Goal: Complete application form

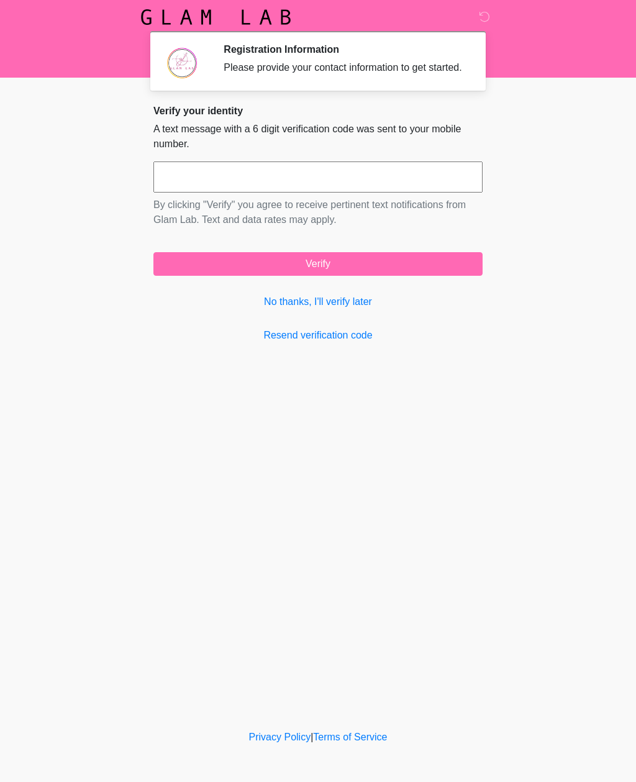
click at [336, 309] on link "No thanks, I'll verify later" at bounding box center [317, 302] width 329 height 15
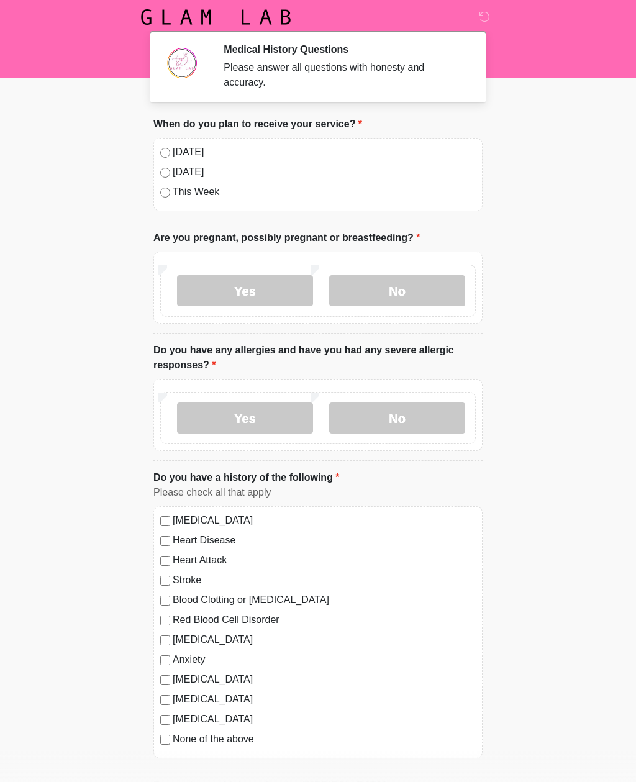
click at [177, 158] on label "[DATE]" at bounding box center [324, 152] width 303 height 15
click at [410, 291] on label "No" at bounding box center [397, 290] width 136 height 31
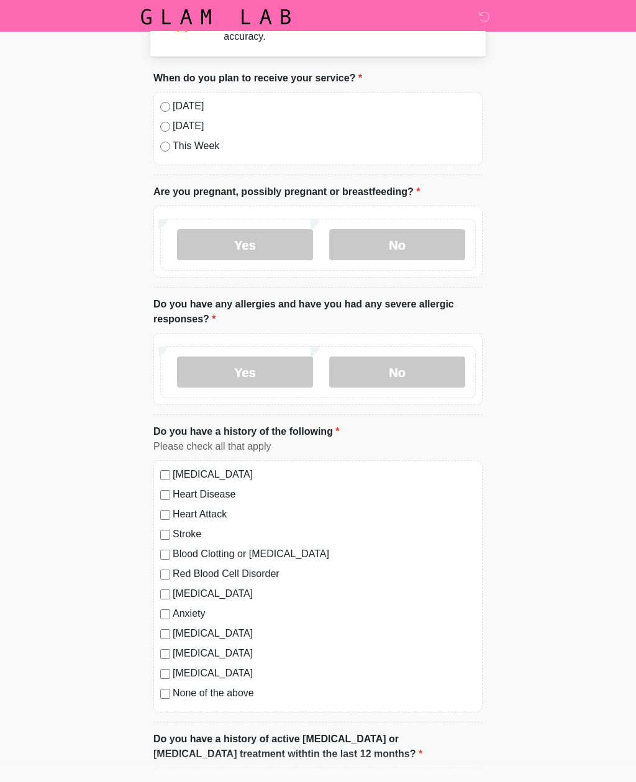
click at [433, 367] on label "No" at bounding box center [397, 372] width 136 height 31
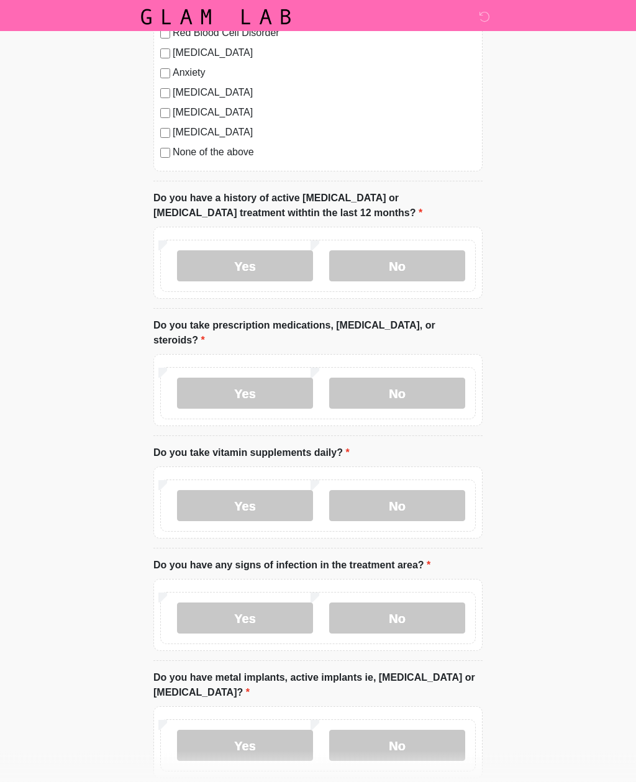
scroll to position [587, 0]
click at [236, 145] on label "None of the above" at bounding box center [324, 152] width 303 height 15
click at [434, 265] on label "No" at bounding box center [397, 265] width 136 height 31
click at [411, 382] on label "No" at bounding box center [397, 392] width 136 height 31
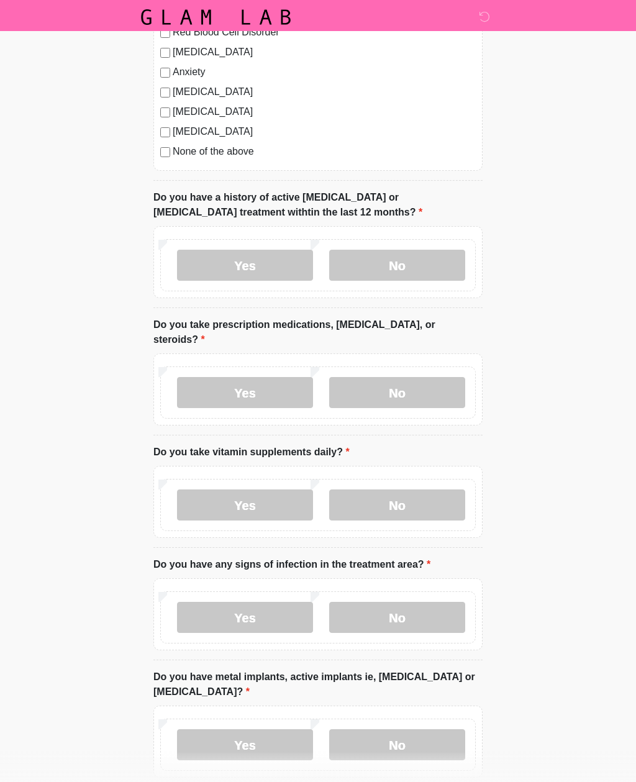
click at [419, 490] on label "No" at bounding box center [397, 505] width 136 height 31
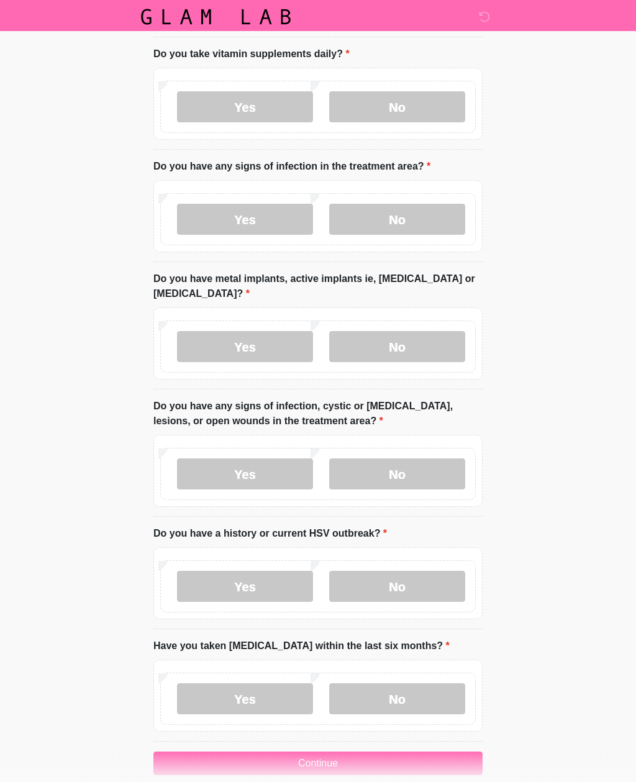
scroll to position [988, 0]
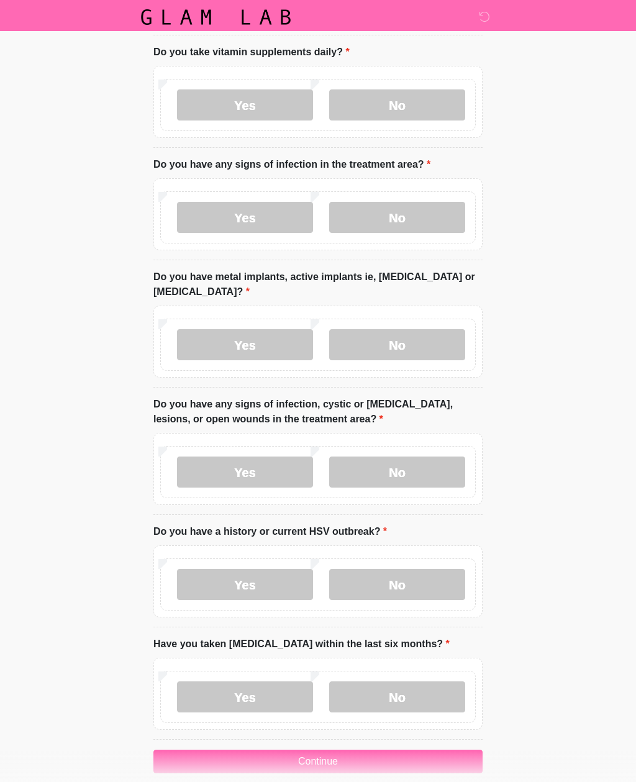
click at [414, 202] on label "No" at bounding box center [397, 217] width 136 height 31
click at [419, 329] on label "No" at bounding box center [397, 344] width 136 height 31
click at [414, 457] on label "No" at bounding box center [397, 472] width 136 height 31
click at [416, 569] on label "No" at bounding box center [397, 584] width 136 height 31
click at [420, 682] on label "No" at bounding box center [397, 697] width 136 height 31
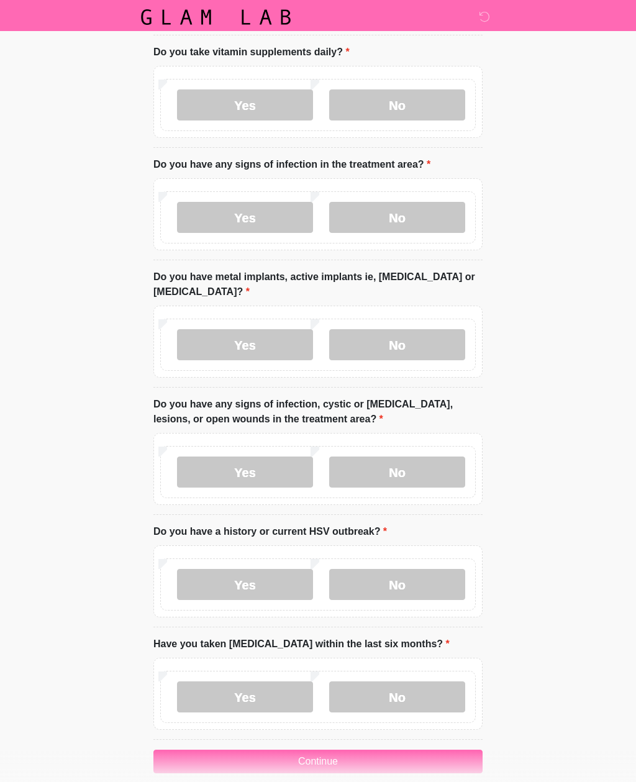
click at [380, 750] on button "Continue" at bounding box center [317, 762] width 329 height 24
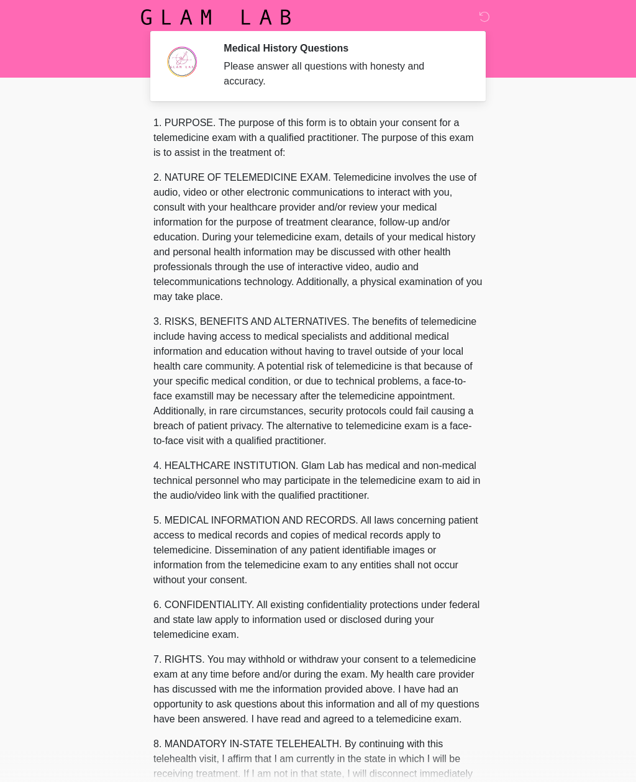
scroll to position [0, 0]
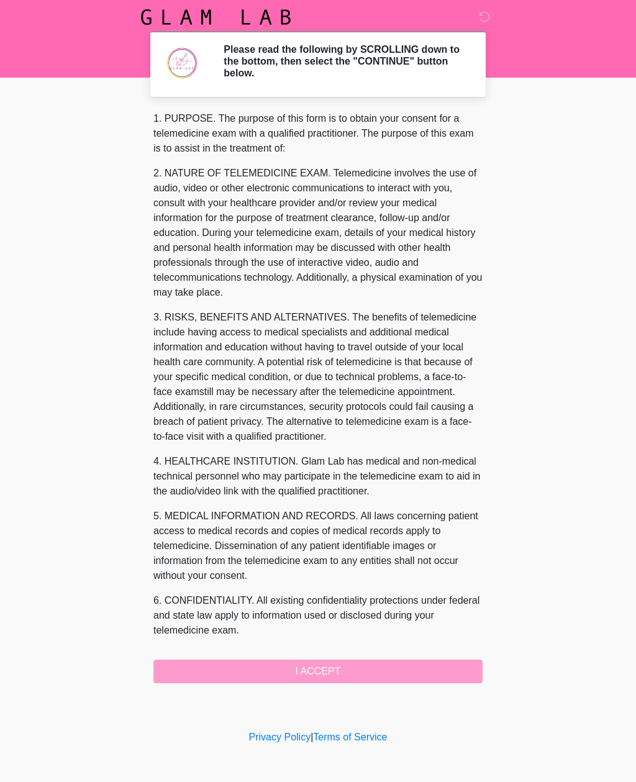
click at [369, 679] on div "1. PURPOSE. The purpose of this form is to obtain your consent for a telemedici…" at bounding box center [317, 397] width 329 height 572
click at [362, 668] on div "1. PURPOSE. The purpose of this form is to obtain your consent for a telemedici…" at bounding box center [317, 397] width 329 height 572
click at [330, 668] on div "1. PURPOSE. The purpose of this form is to obtain your consent for a telemedici…" at bounding box center [317, 397] width 329 height 572
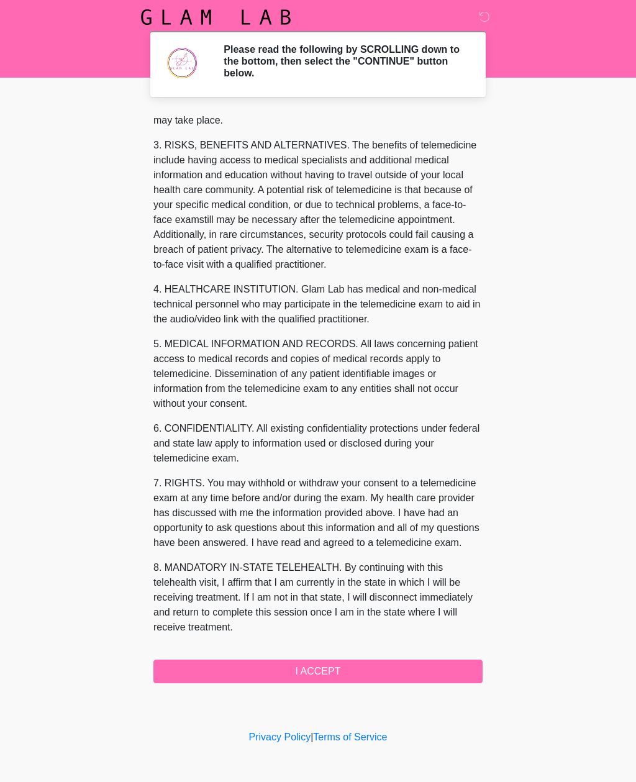
scroll to position [187, 0]
click at [354, 674] on button "I ACCEPT" at bounding box center [317, 672] width 329 height 24
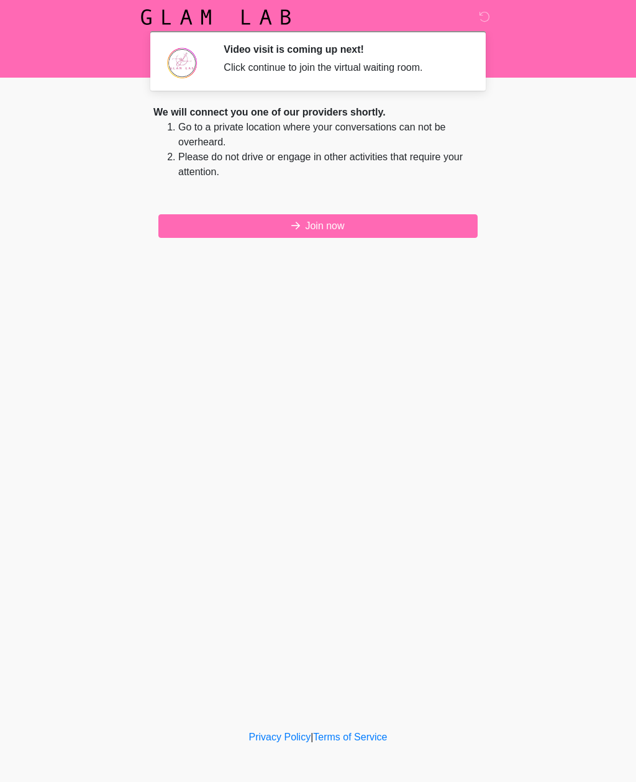
click at [382, 222] on button "Join now" at bounding box center [317, 226] width 319 height 24
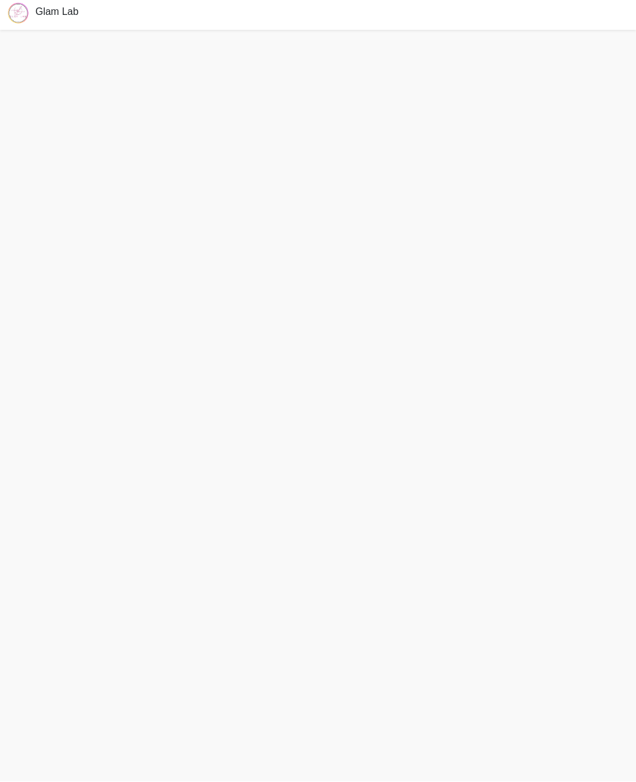
scroll to position [24, 0]
